Goal: Check status: Check status

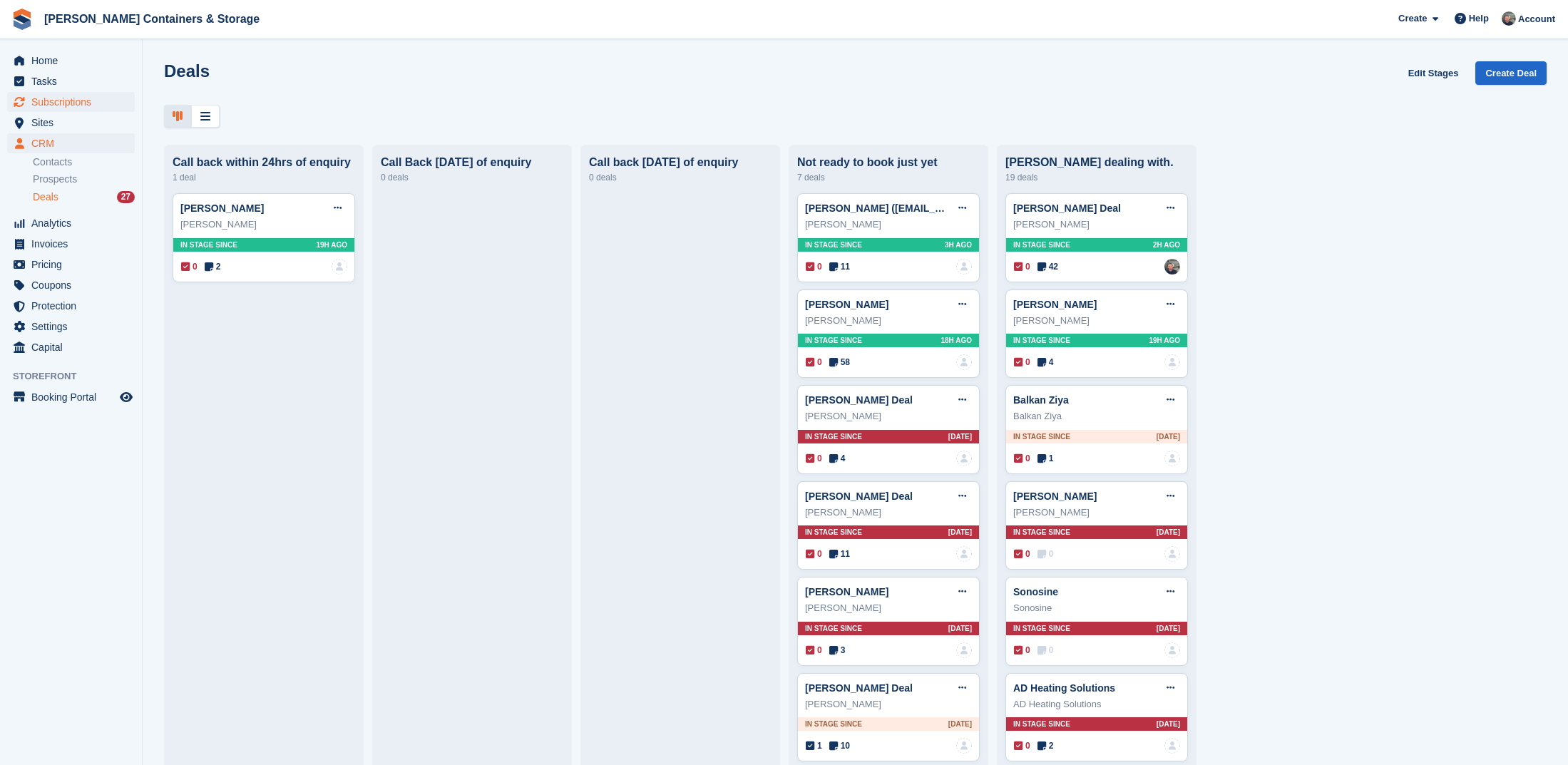
click at [64, 102] on span "Subscriptions" at bounding box center [74, 101] width 86 height 20
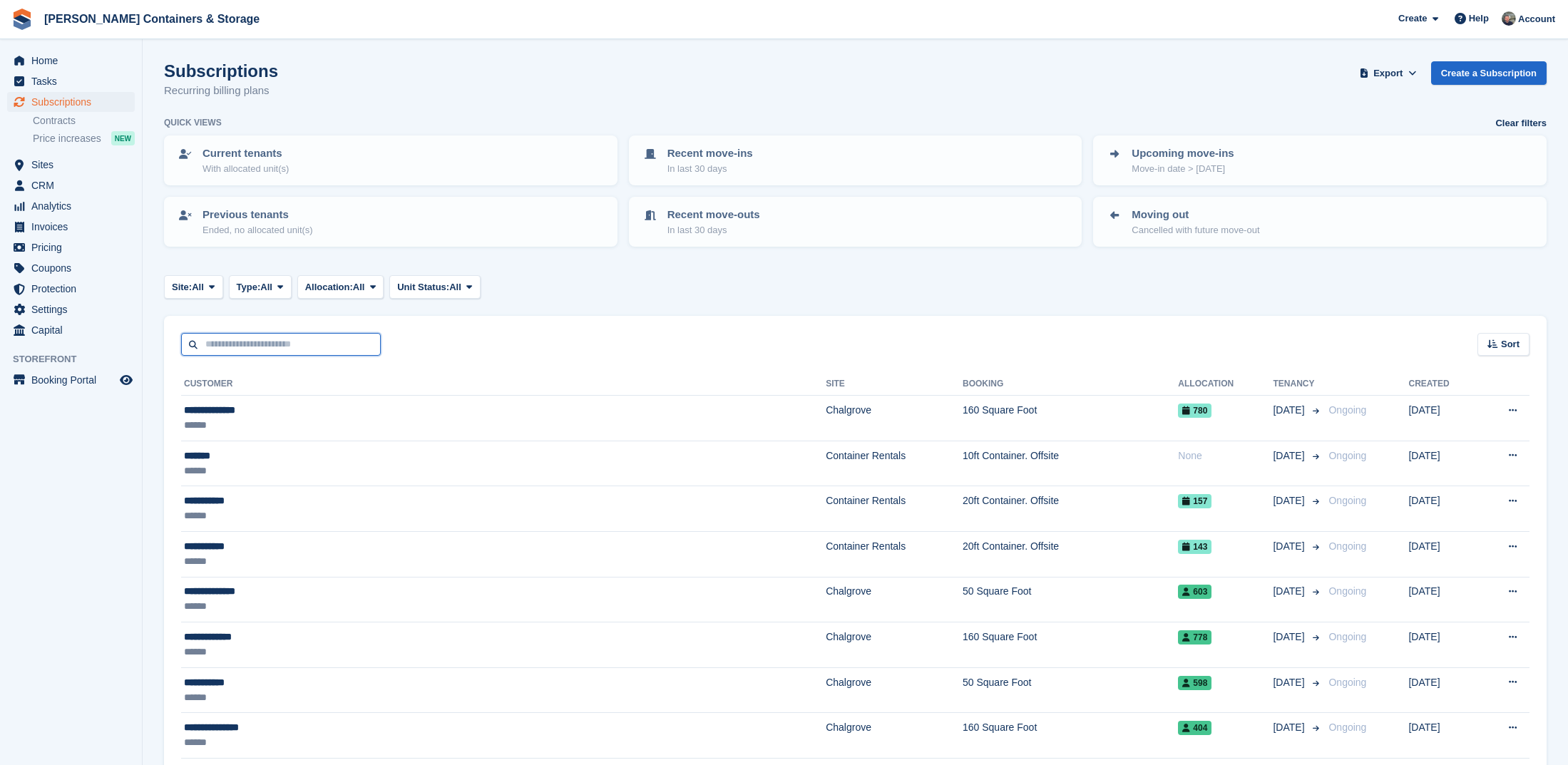
click at [312, 351] on input "text" at bounding box center [280, 345] width 199 height 24
type input "*******"
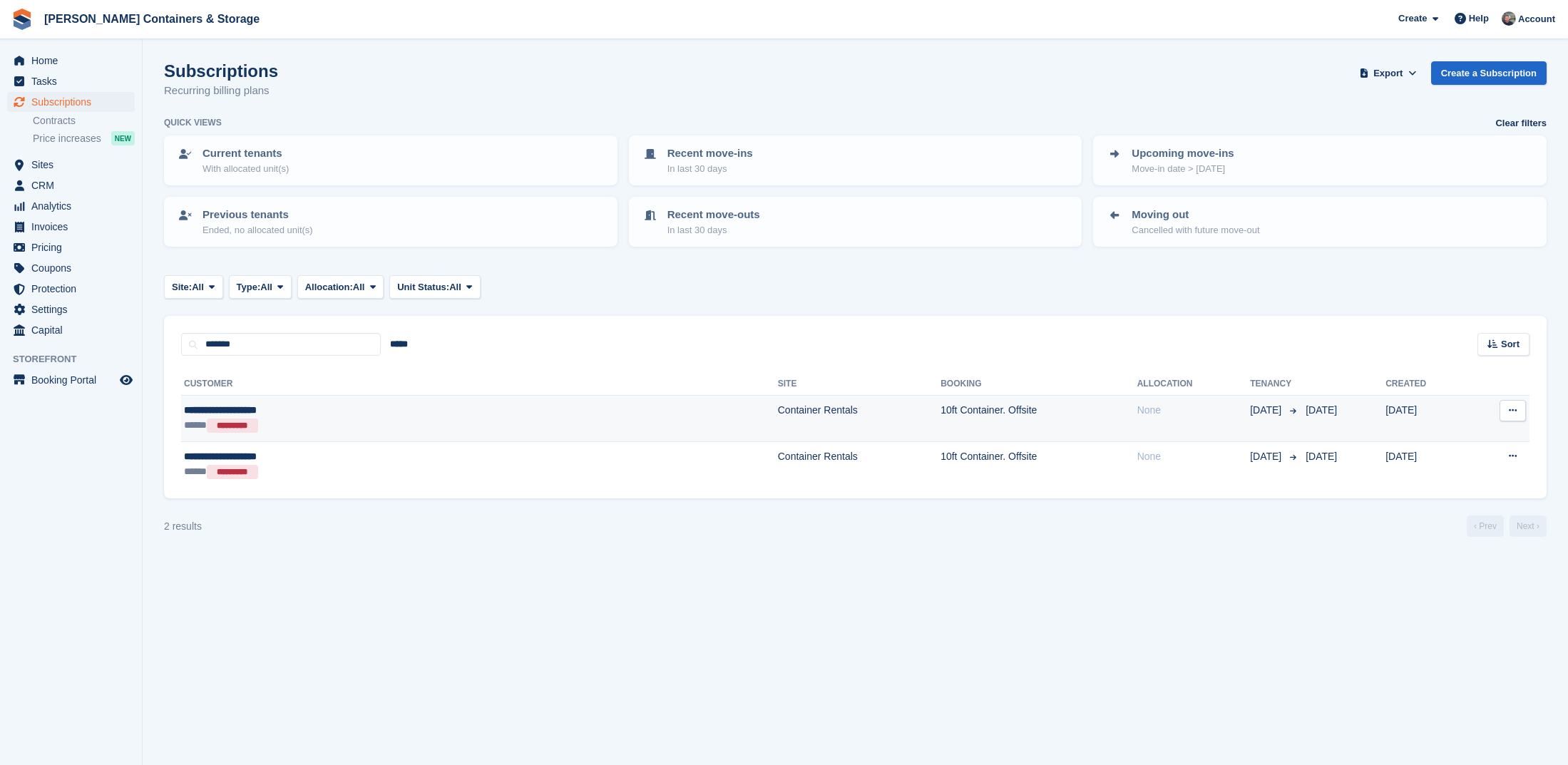
click at [467, 422] on div "***** *********" at bounding box center [329, 426] width 290 height 16
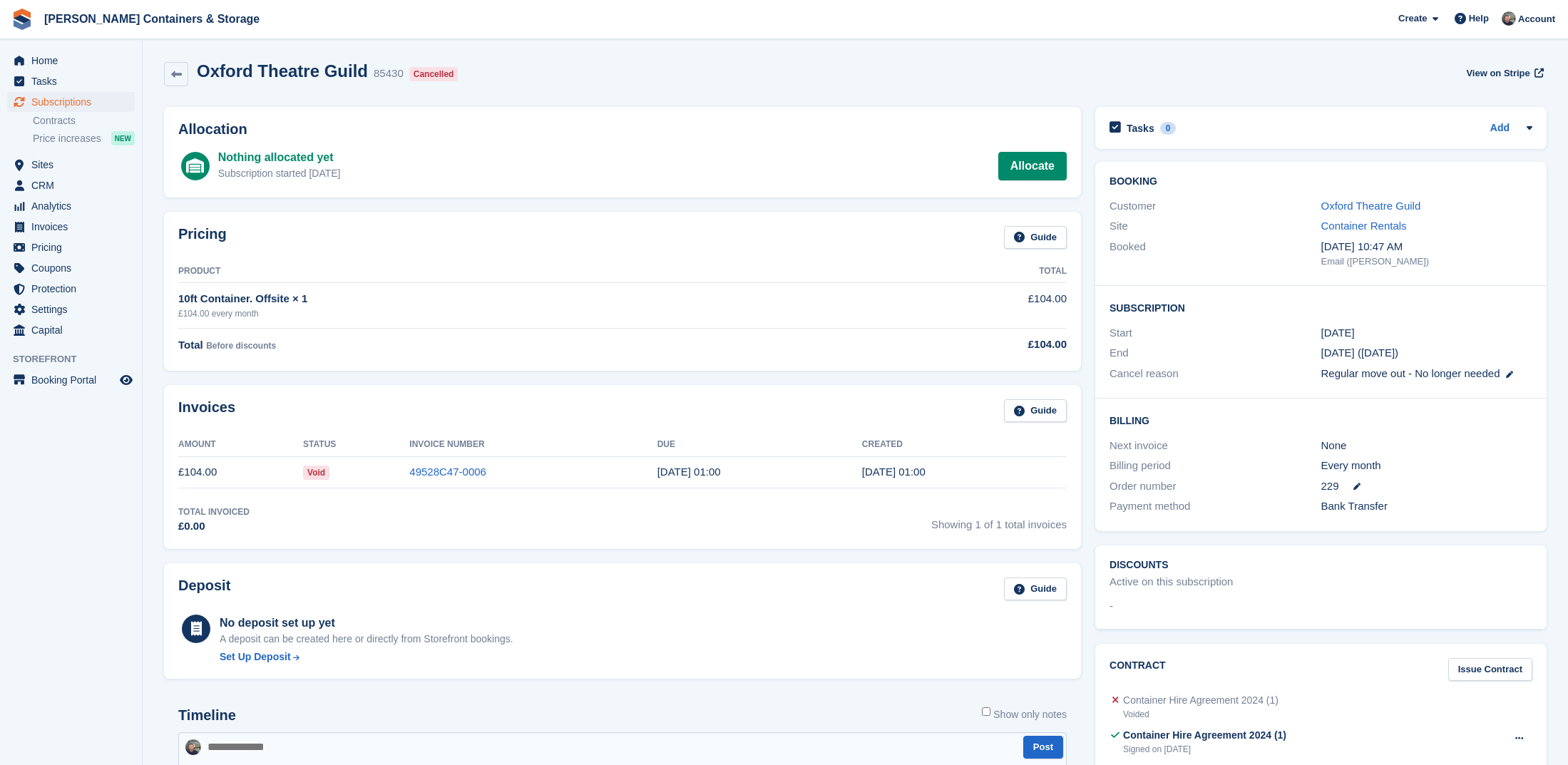
click at [1390, 214] on div "Customer Oxford Theatre Guild" at bounding box center [1321, 205] width 423 height 20
click at [1388, 208] on link "Oxford Theatre Guild" at bounding box center [1370, 205] width 100 height 12
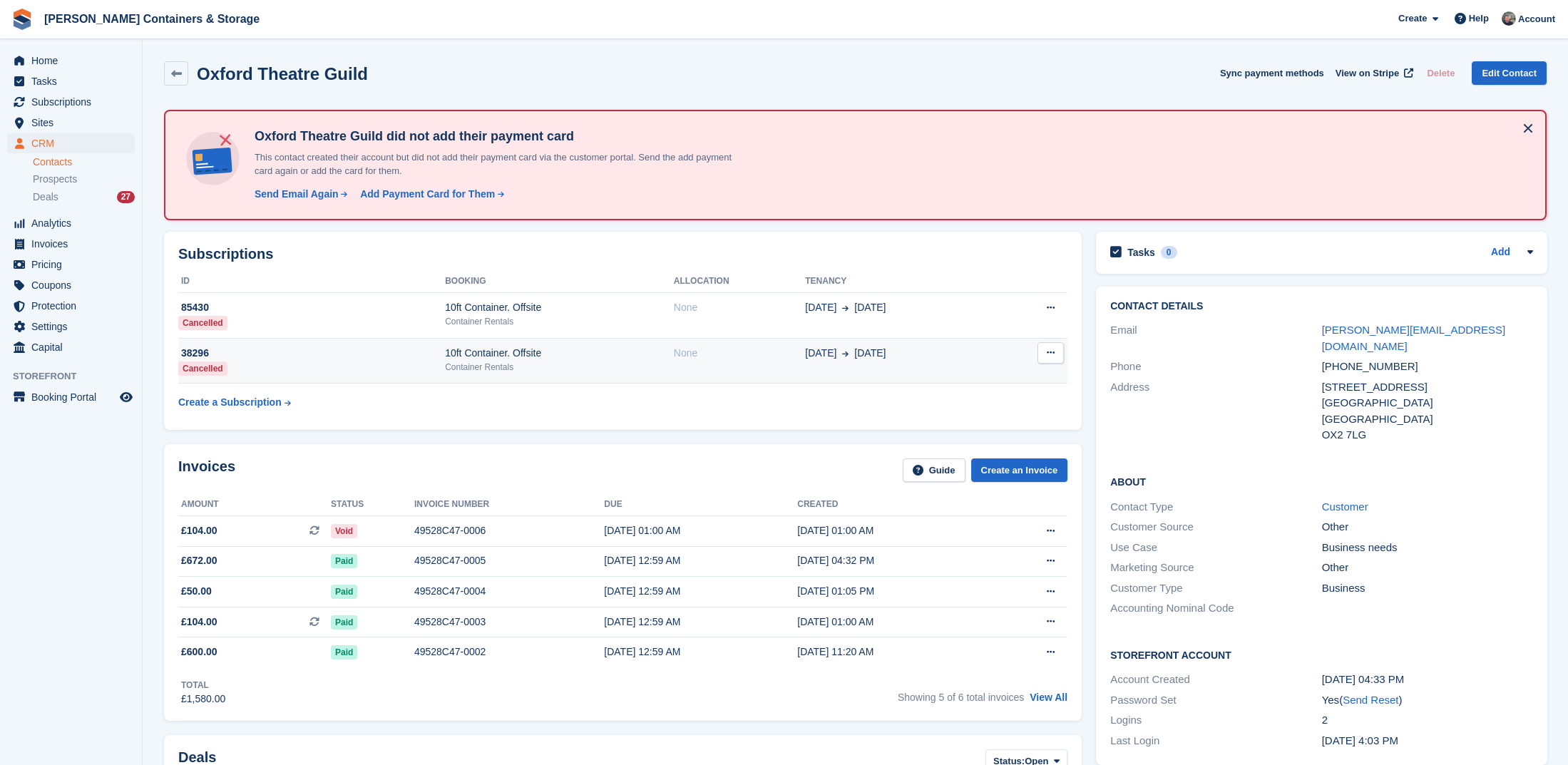
scroll to position [223, 0]
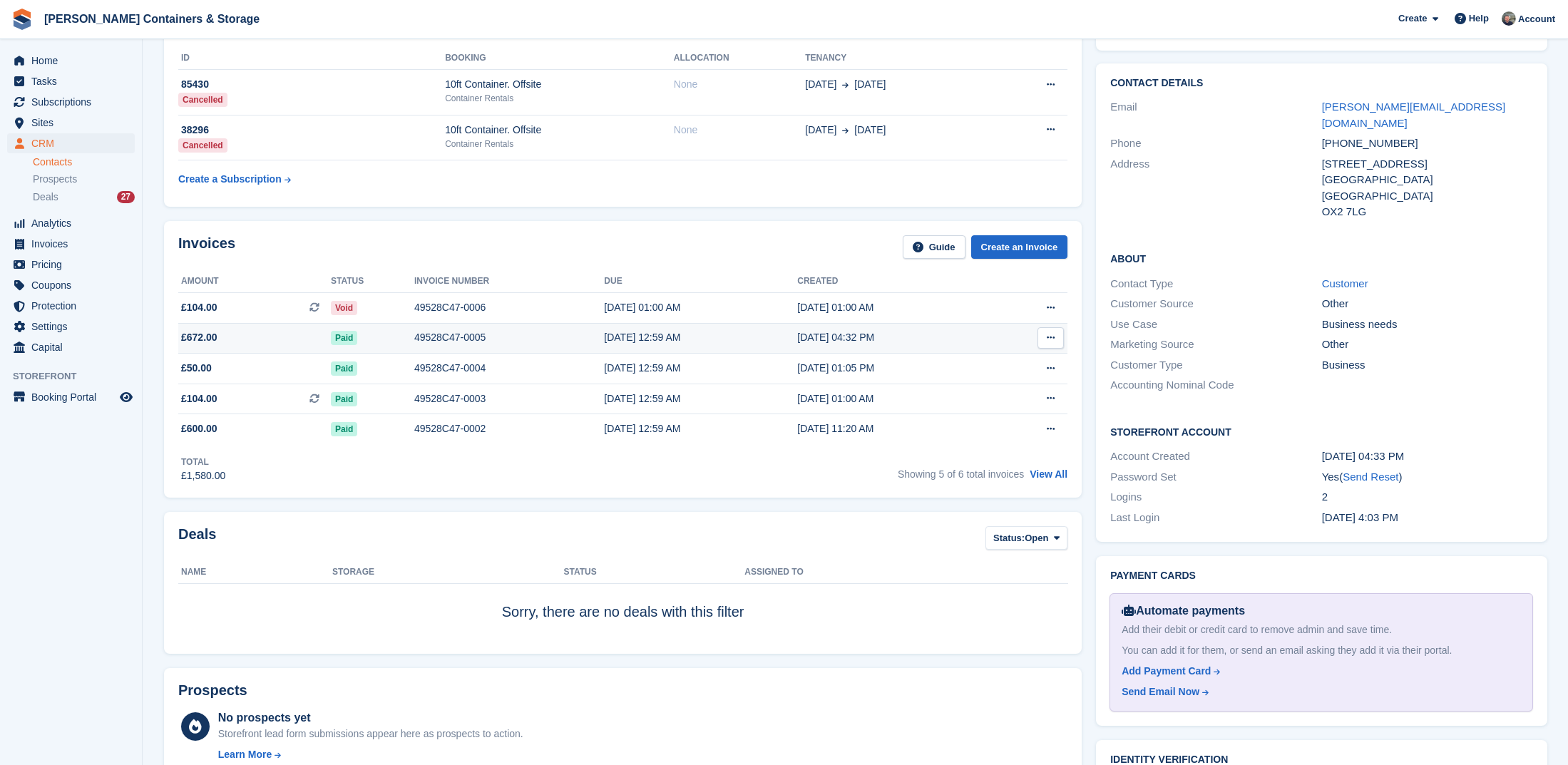
click at [407, 338] on div "Paid" at bounding box center [372, 337] width 84 height 15
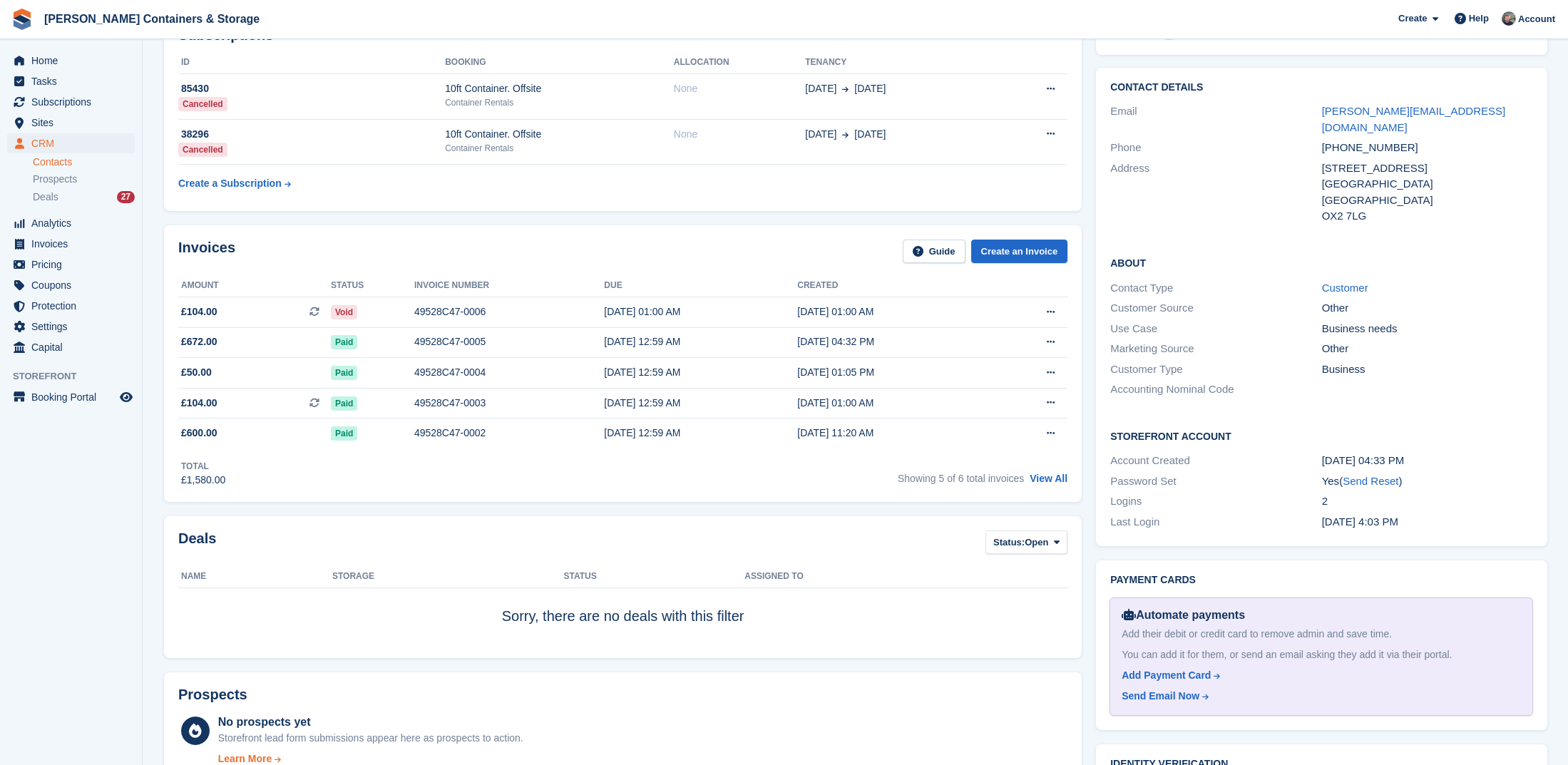
scroll to position [216, 0]
click at [54, 65] on span "Home" at bounding box center [74, 60] width 86 height 20
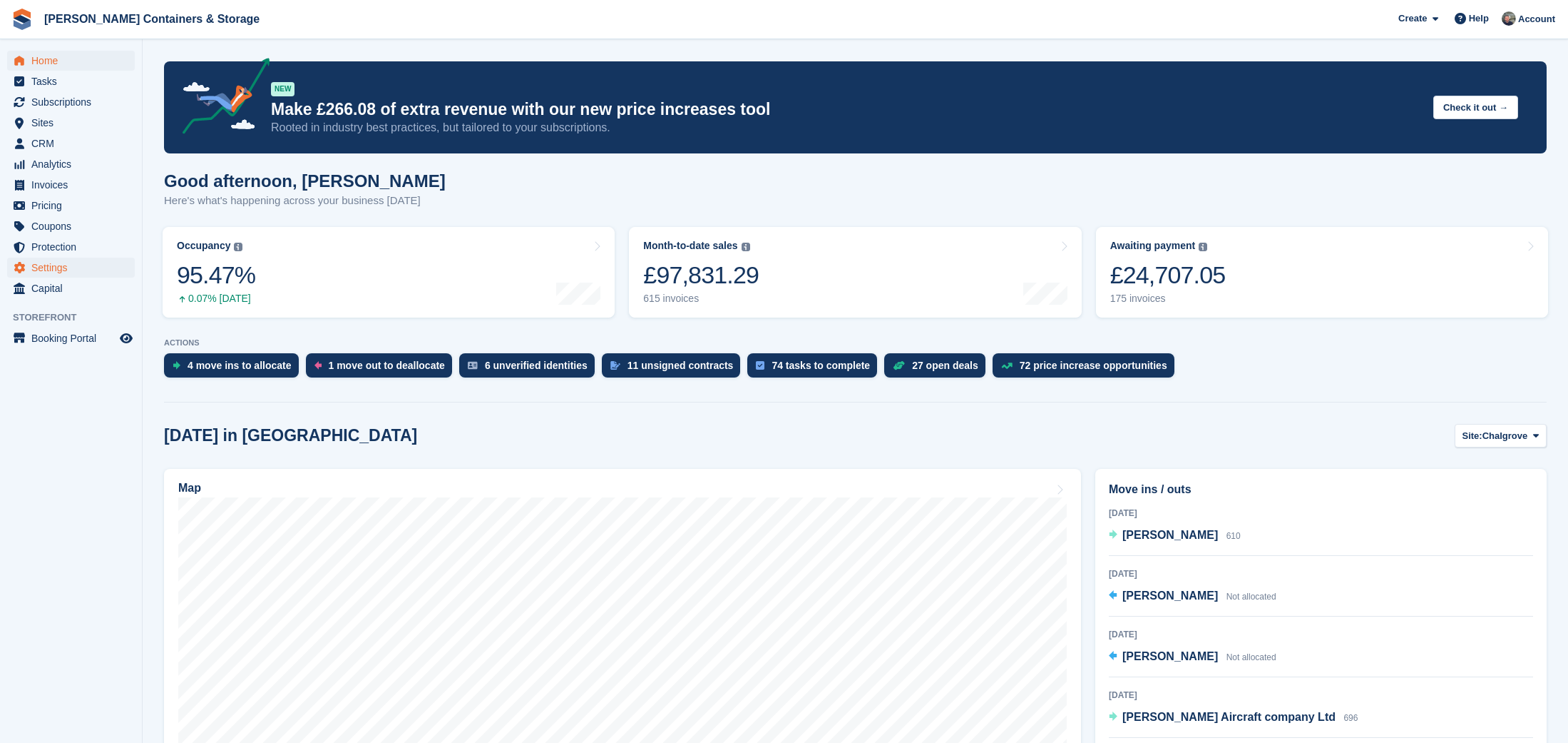
click at [72, 266] on span "Settings" at bounding box center [74, 267] width 86 height 20
